Goal: Task Accomplishment & Management: Use online tool/utility

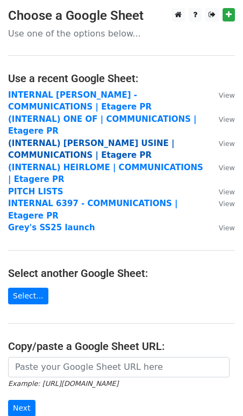
click at [34, 142] on strong "(INTERNAL) [PERSON_NAME] USINE | COMMUNICATIONS | Etagere PR" at bounding box center [91, 150] width 166 height 22
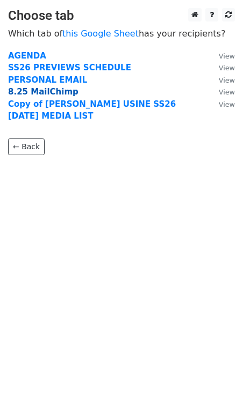
click at [42, 95] on strong "8.25 MailChimp" at bounding box center [43, 92] width 70 height 10
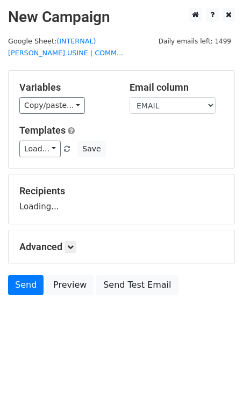
click at [61, 296] on div "Send Preview Send Test Email" at bounding box center [121, 288] width 243 height 26
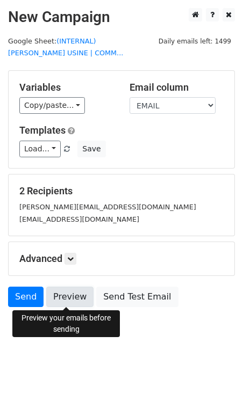
click at [61, 291] on link "Preview" at bounding box center [69, 297] width 47 height 20
